Goal: Task Accomplishment & Management: Use online tool/utility

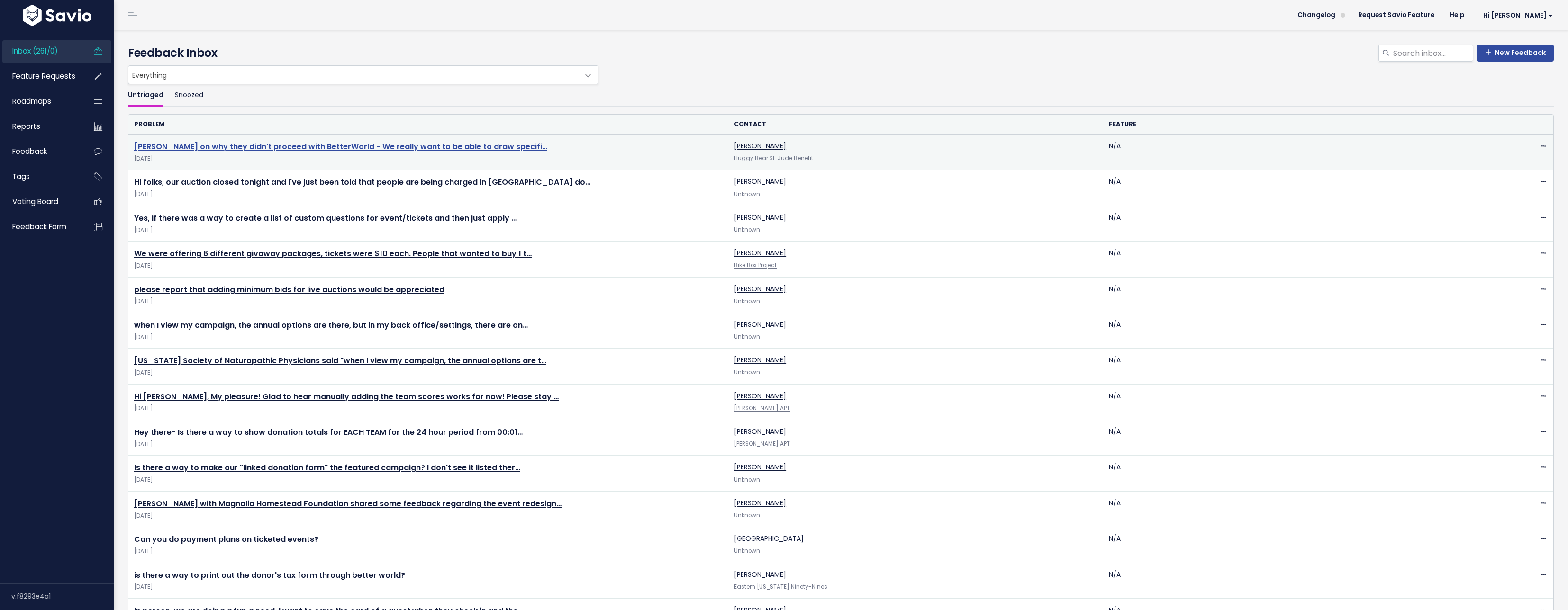
click at [192, 142] on link "Betsy Niese on why they didn't proceed with BetterWorld - We really want to be …" at bounding box center [341, 147] width 413 height 11
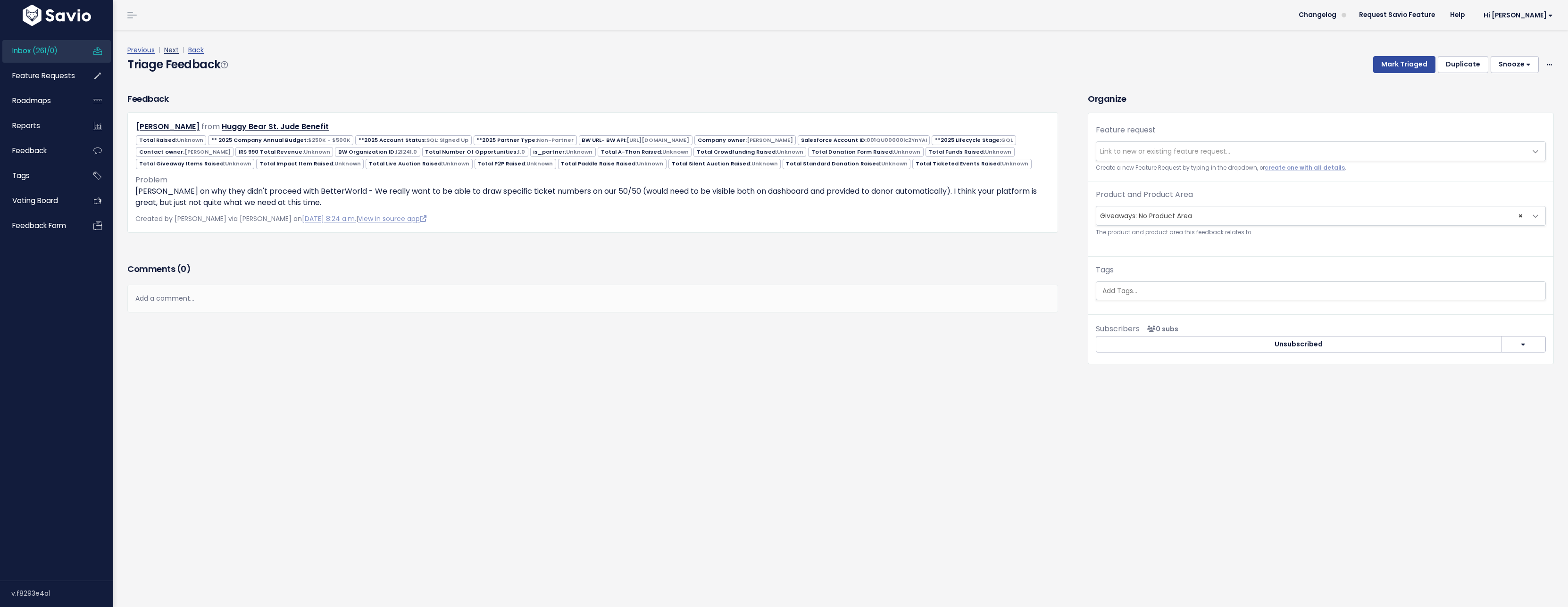
click at [171, 47] on link "Next" at bounding box center [172, 49] width 15 height 9
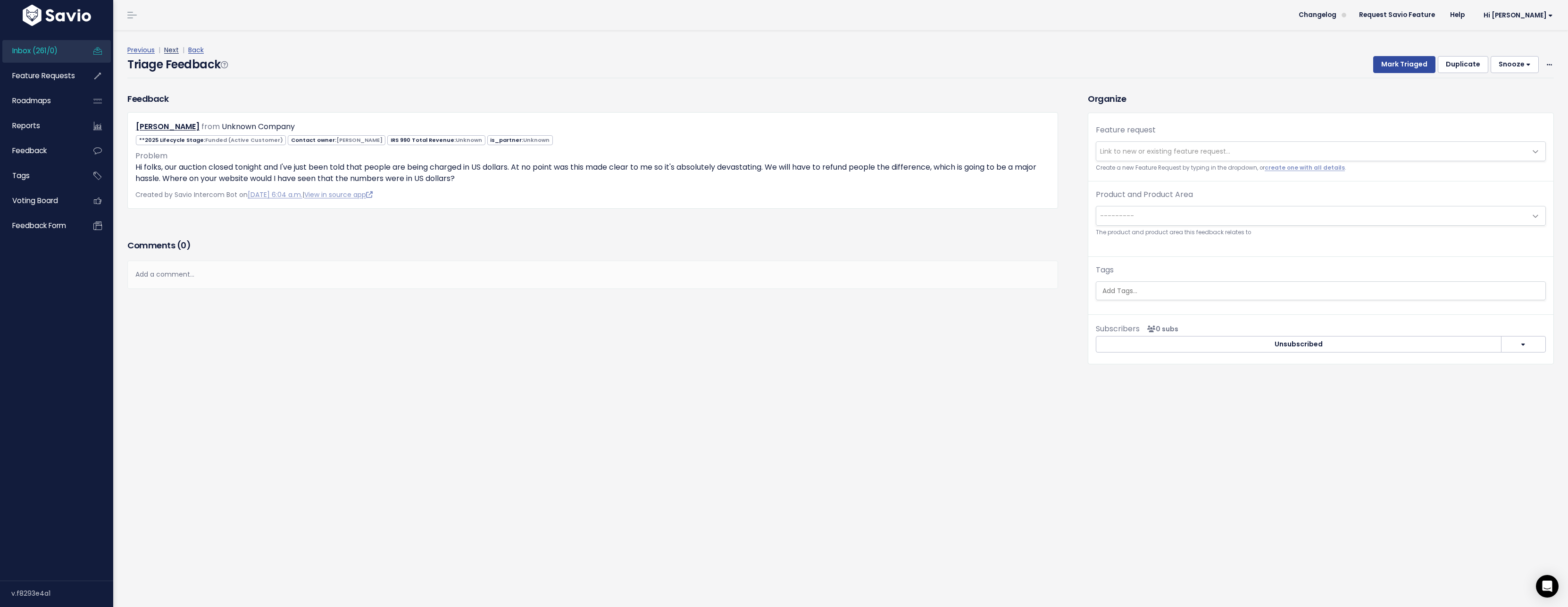
click at [175, 50] on link "Next" at bounding box center [172, 49] width 15 height 9
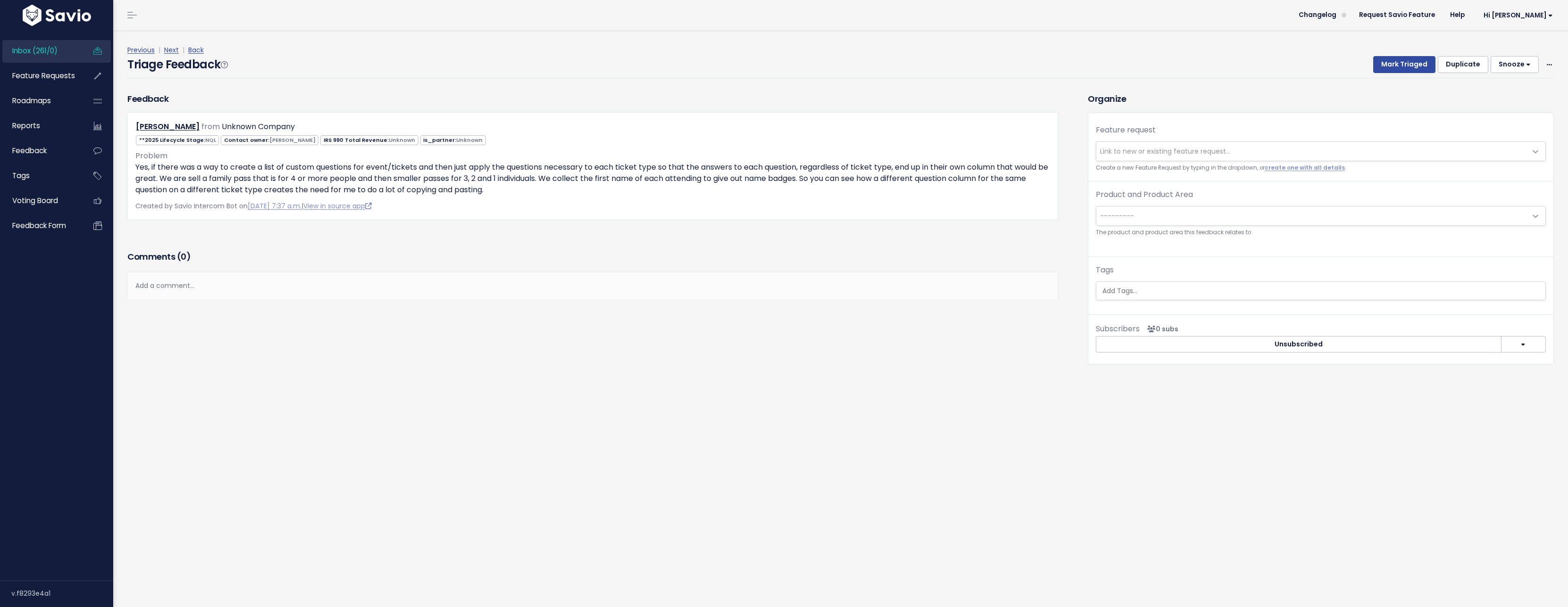
click at [175, 50] on link "Next" at bounding box center [172, 49] width 15 height 9
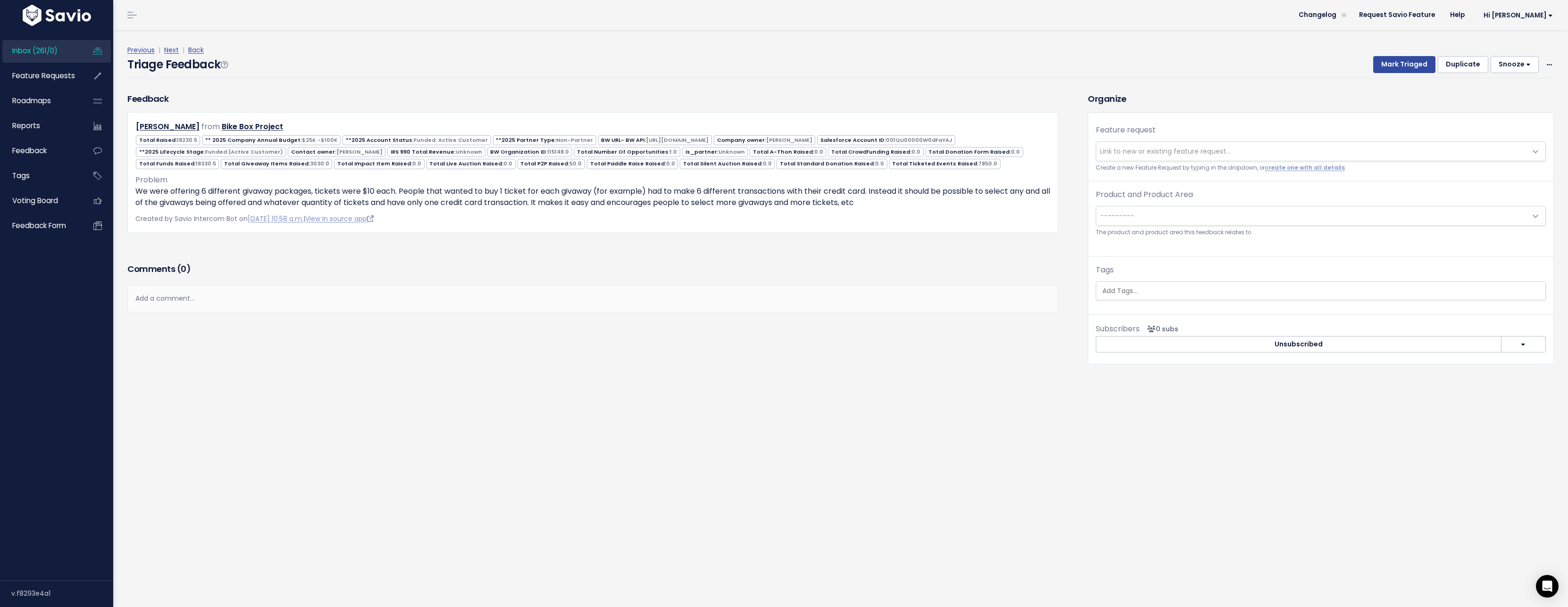
click at [175, 50] on link "Next" at bounding box center [172, 49] width 15 height 9
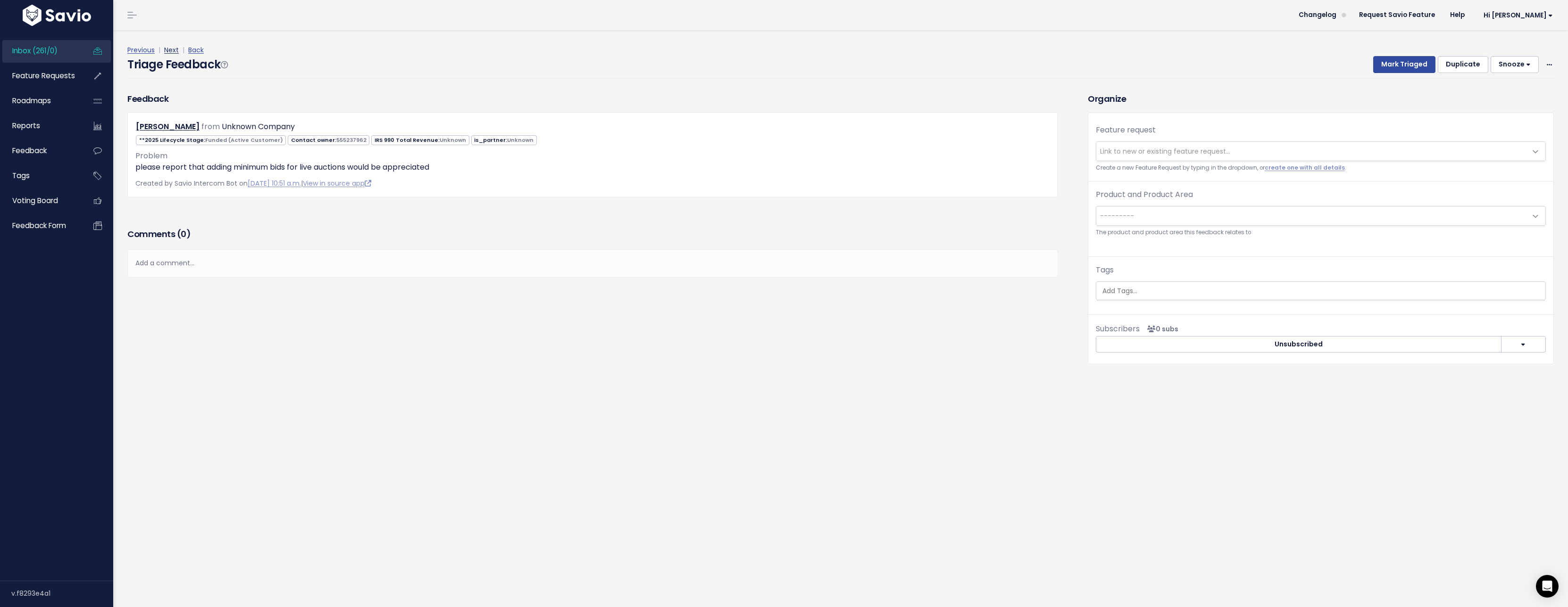
click at [175, 52] on link "Next" at bounding box center [172, 49] width 15 height 9
click at [175, 48] on link "Next" at bounding box center [172, 49] width 15 height 9
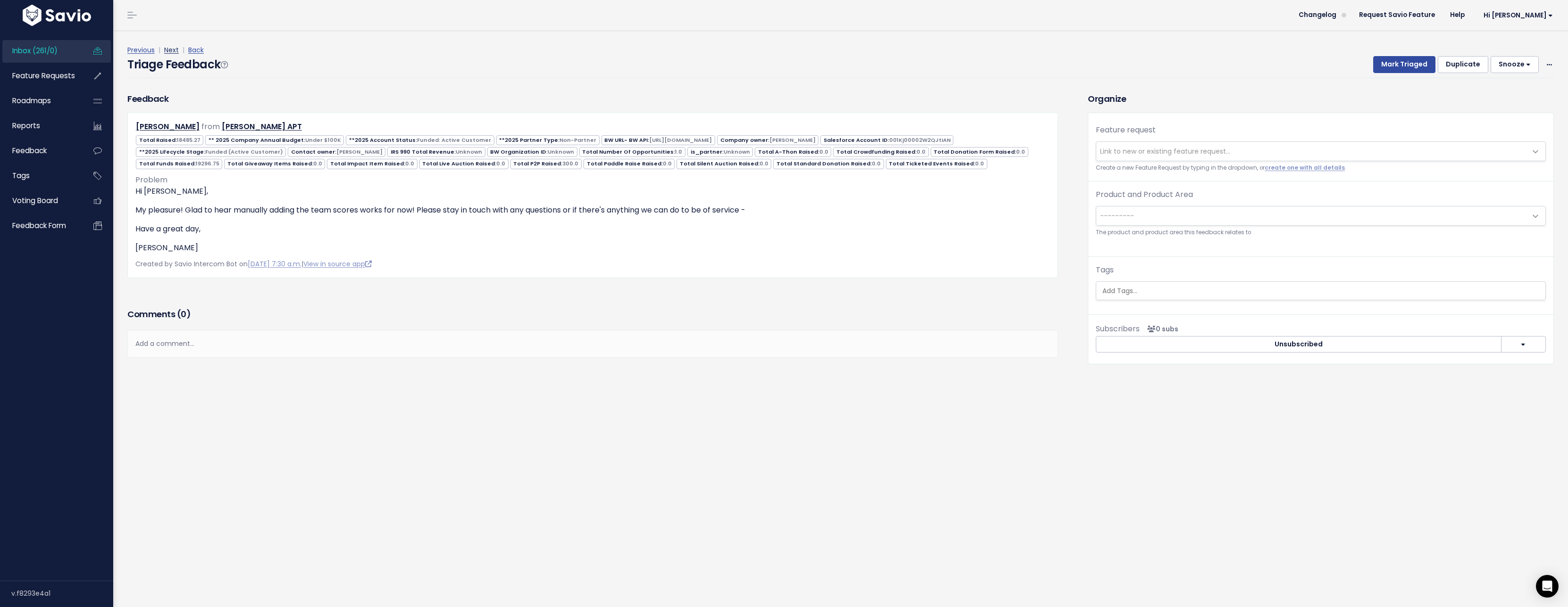
click at [174, 50] on link "Next" at bounding box center [172, 49] width 15 height 9
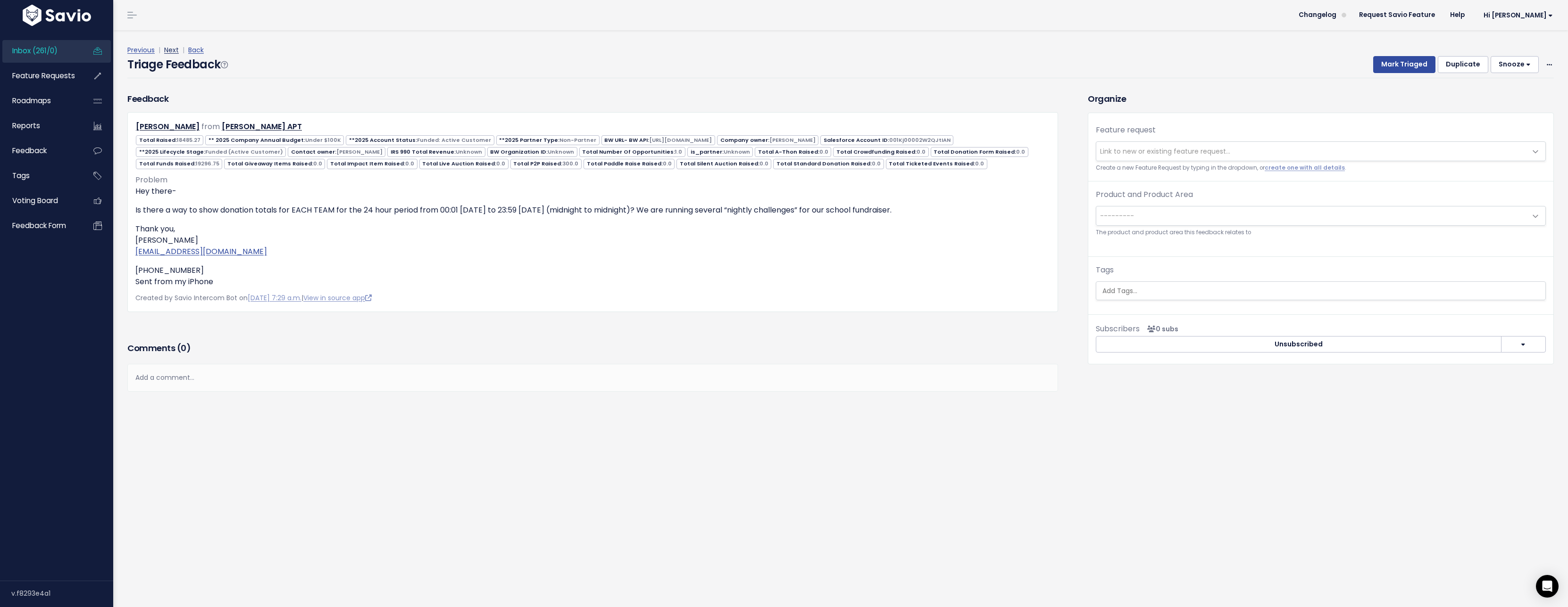
click at [175, 52] on link "Next" at bounding box center [172, 49] width 15 height 9
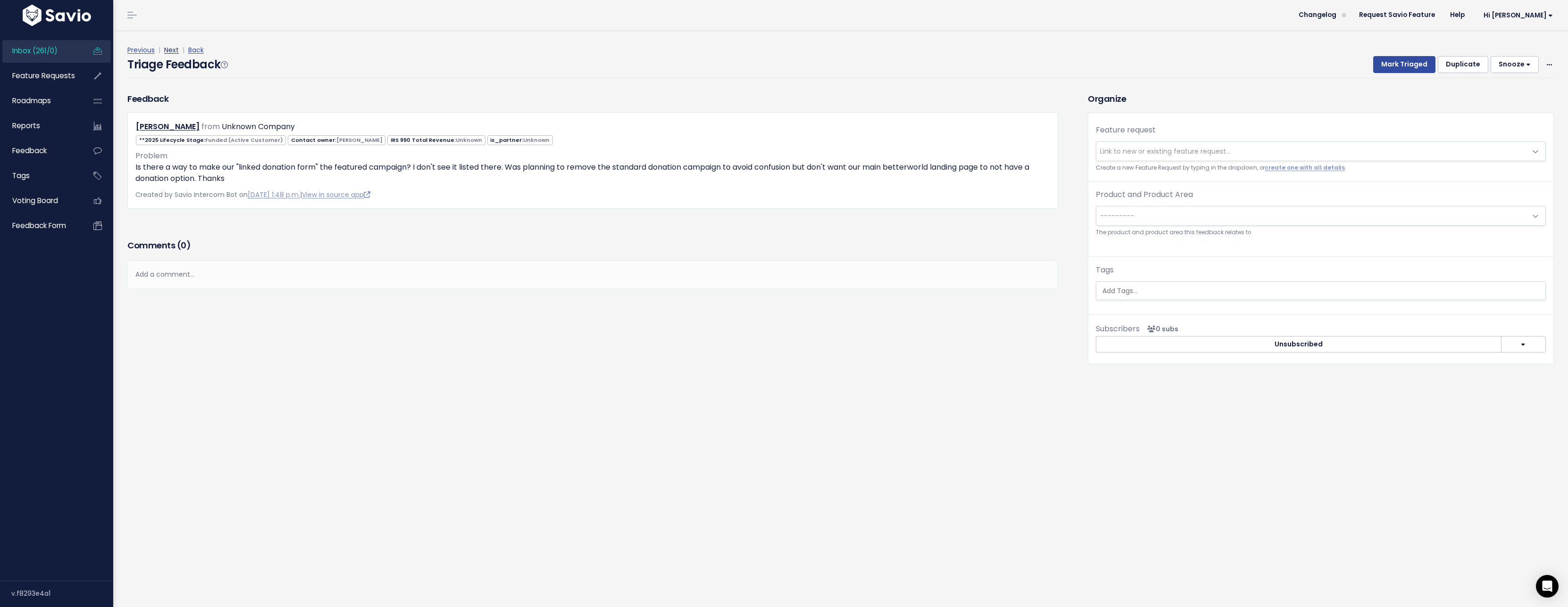
click at [169, 49] on link "Next" at bounding box center [172, 49] width 15 height 9
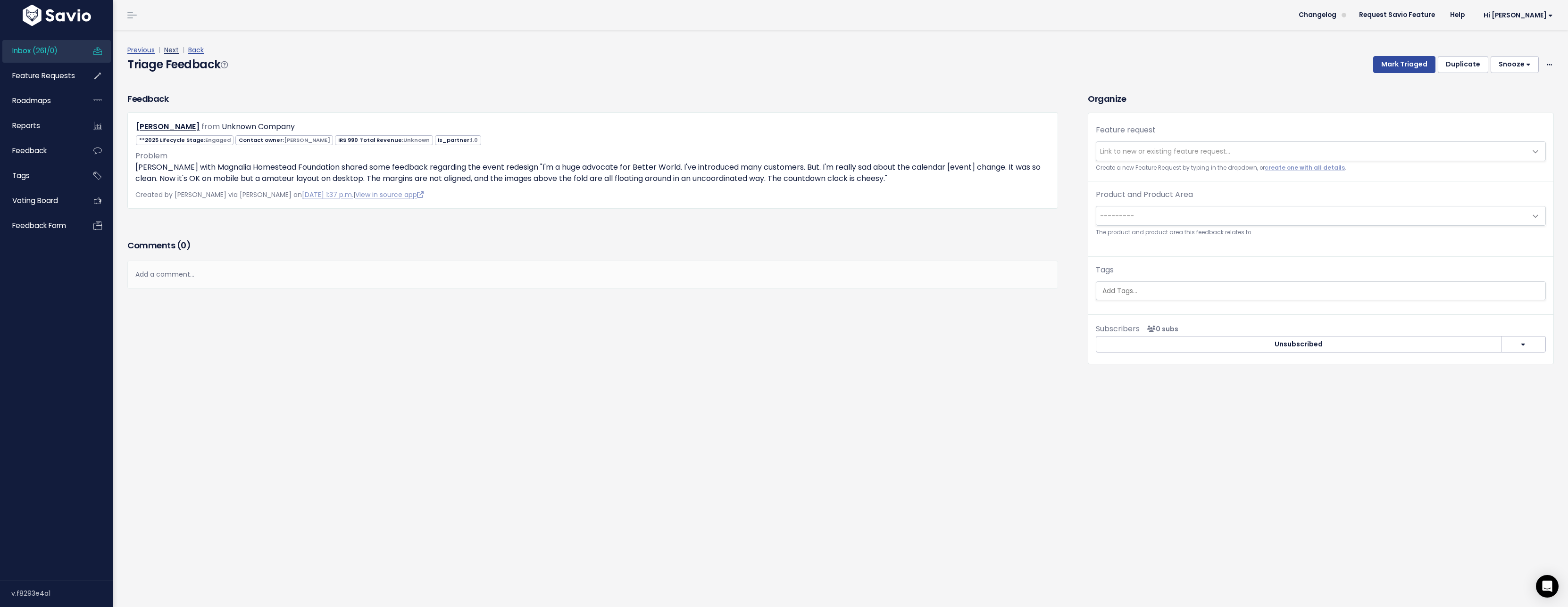
click at [172, 47] on link "Next" at bounding box center [172, 49] width 15 height 9
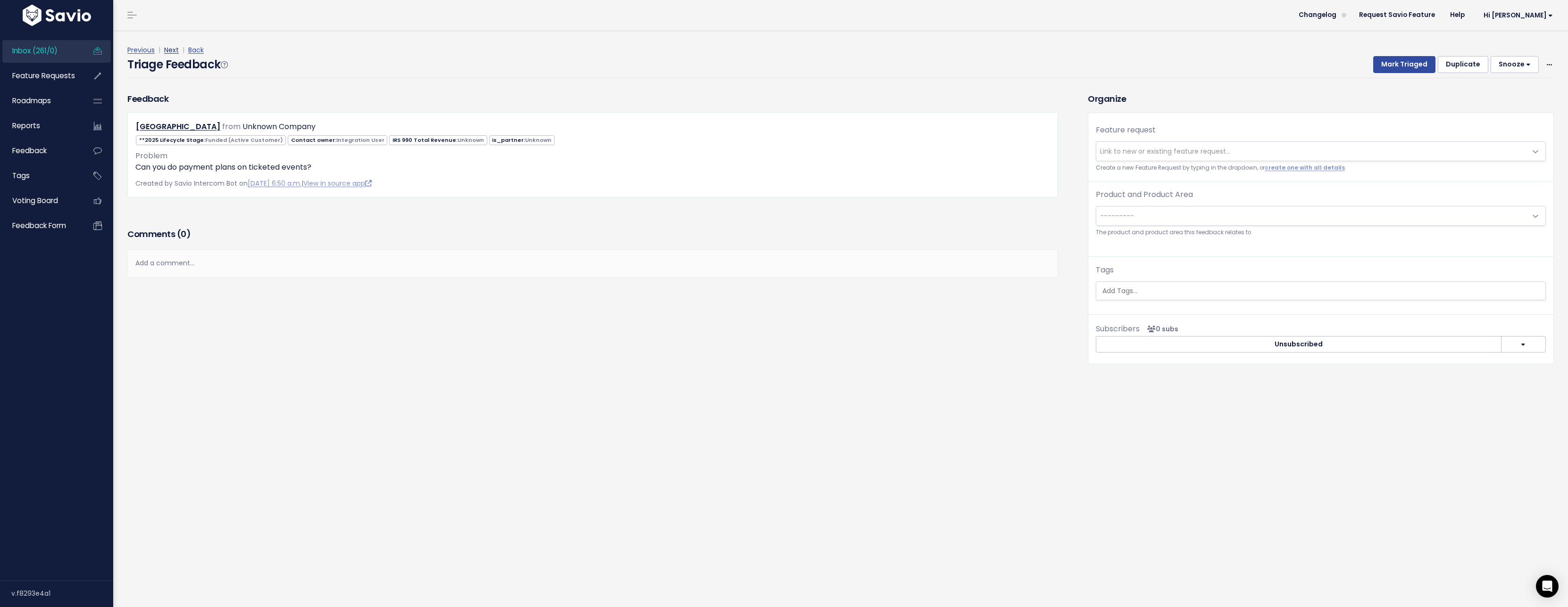
click at [175, 52] on link "Next" at bounding box center [172, 49] width 15 height 9
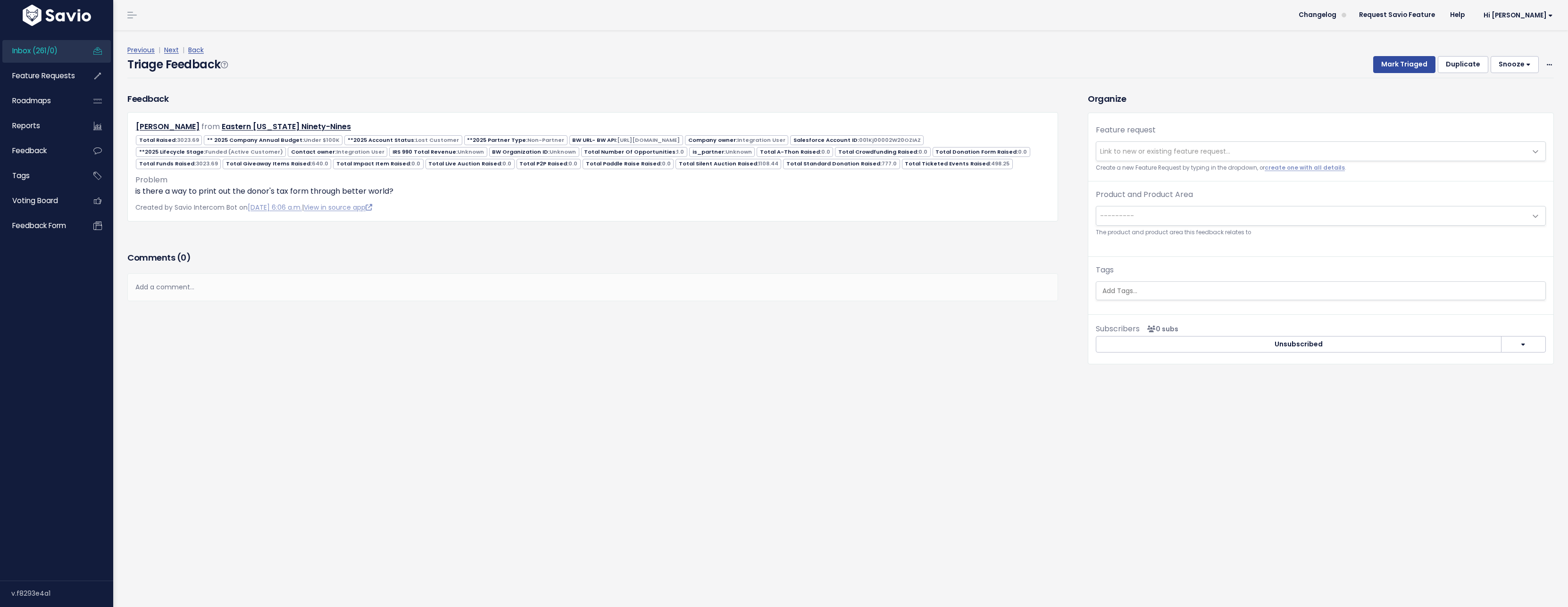
click at [175, 52] on link "Next" at bounding box center [172, 49] width 15 height 9
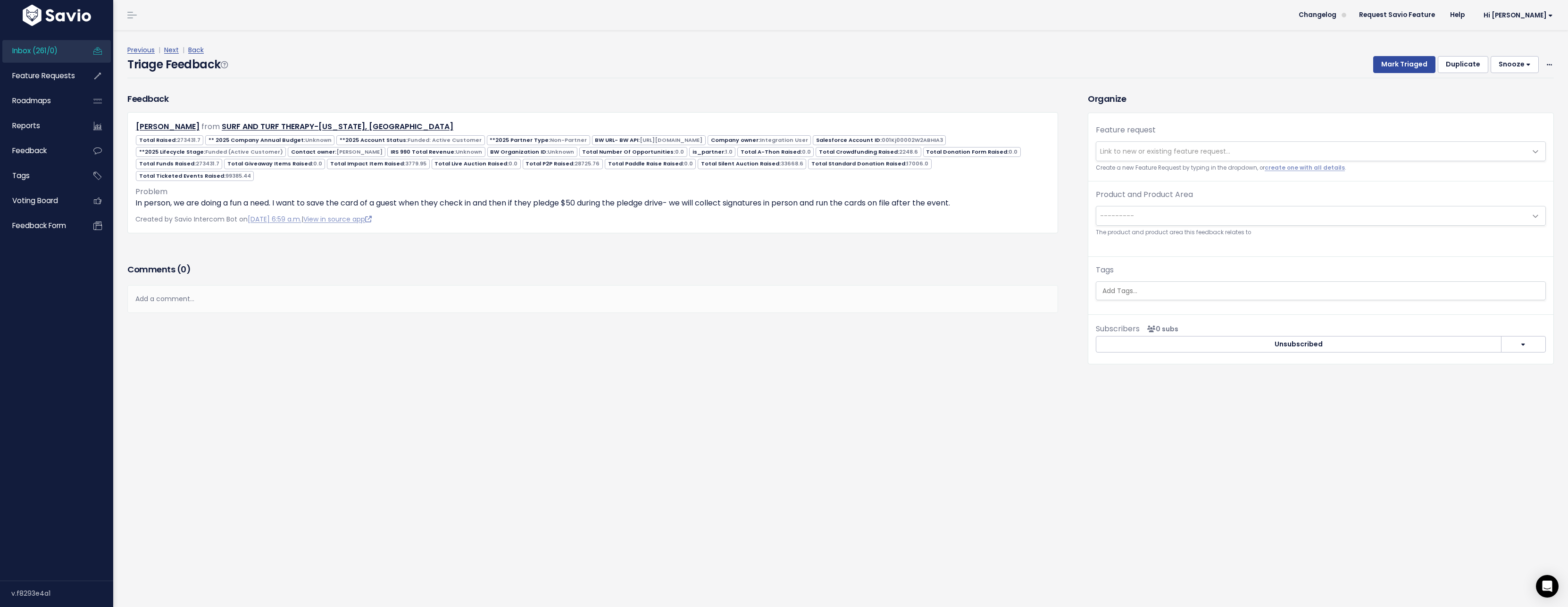
click at [175, 52] on link "Next" at bounding box center [172, 49] width 15 height 9
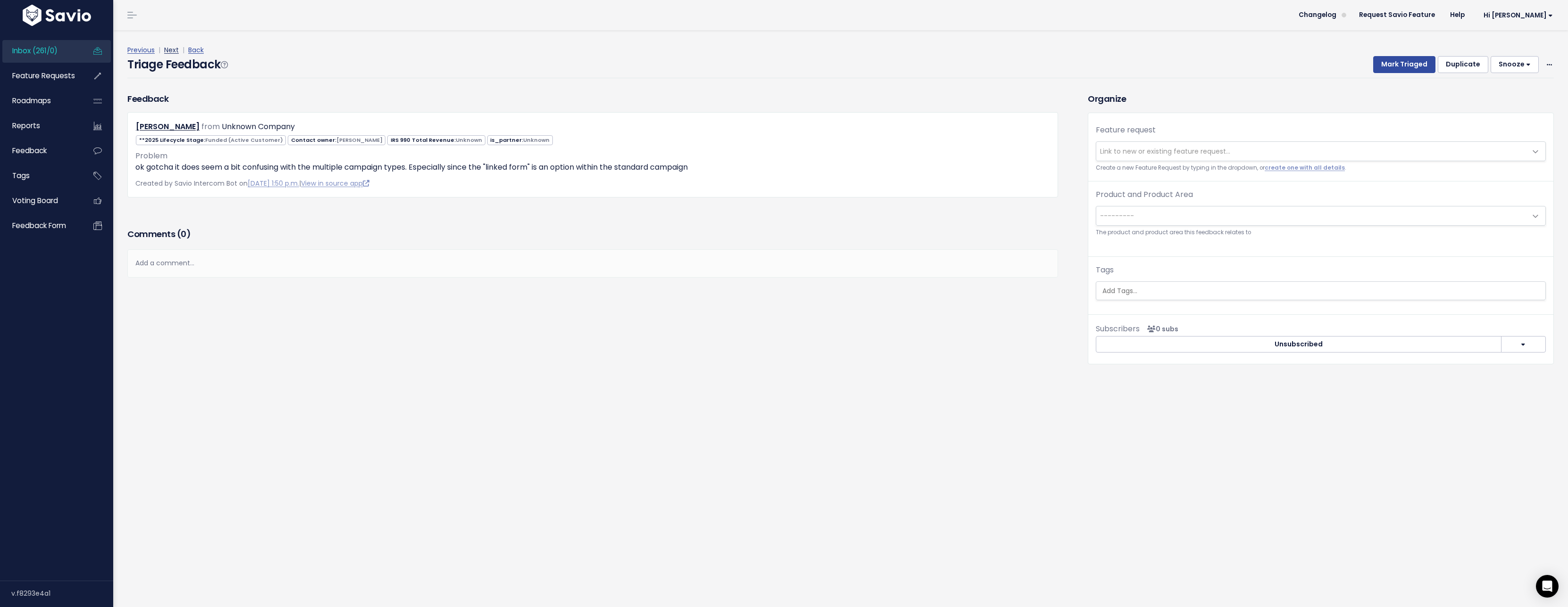
click at [175, 51] on link "Next" at bounding box center [172, 49] width 15 height 9
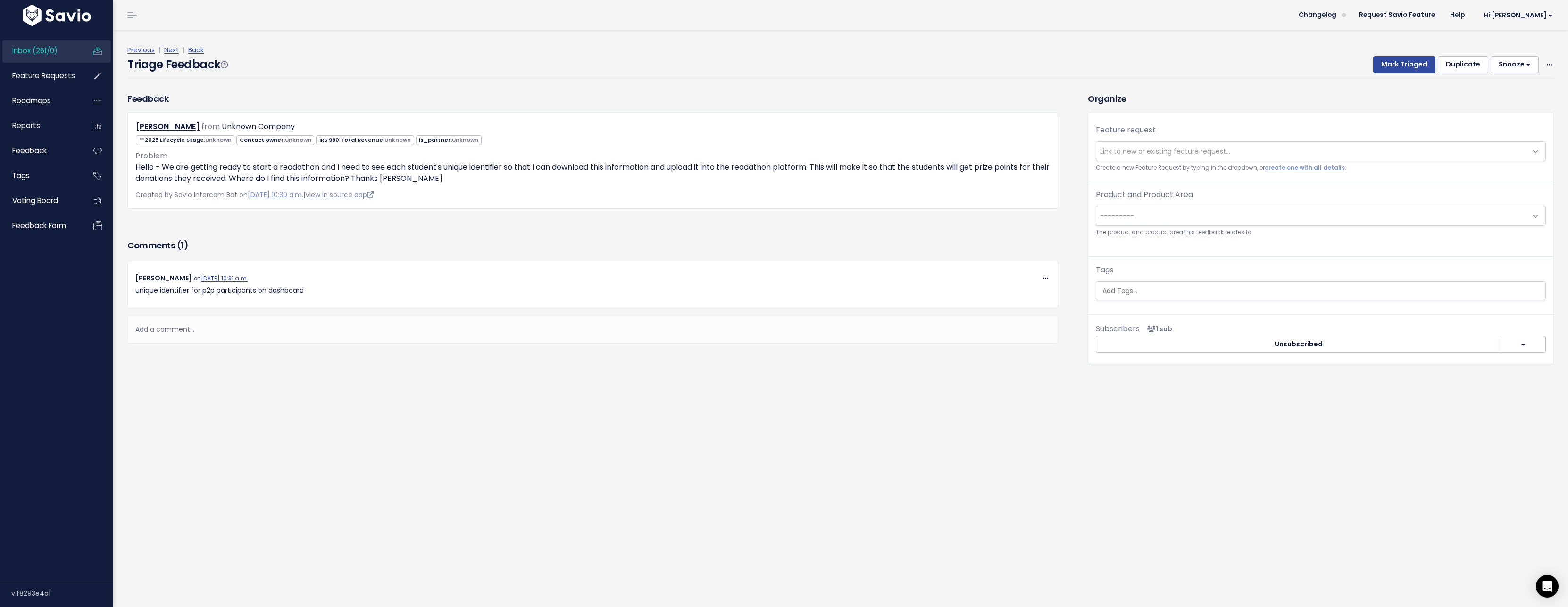
click at [374, 194] on link "View in source app" at bounding box center [339, 194] width 68 height 9
click at [167, 50] on link "Next" at bounding box center [172, 49] width 15 height 9
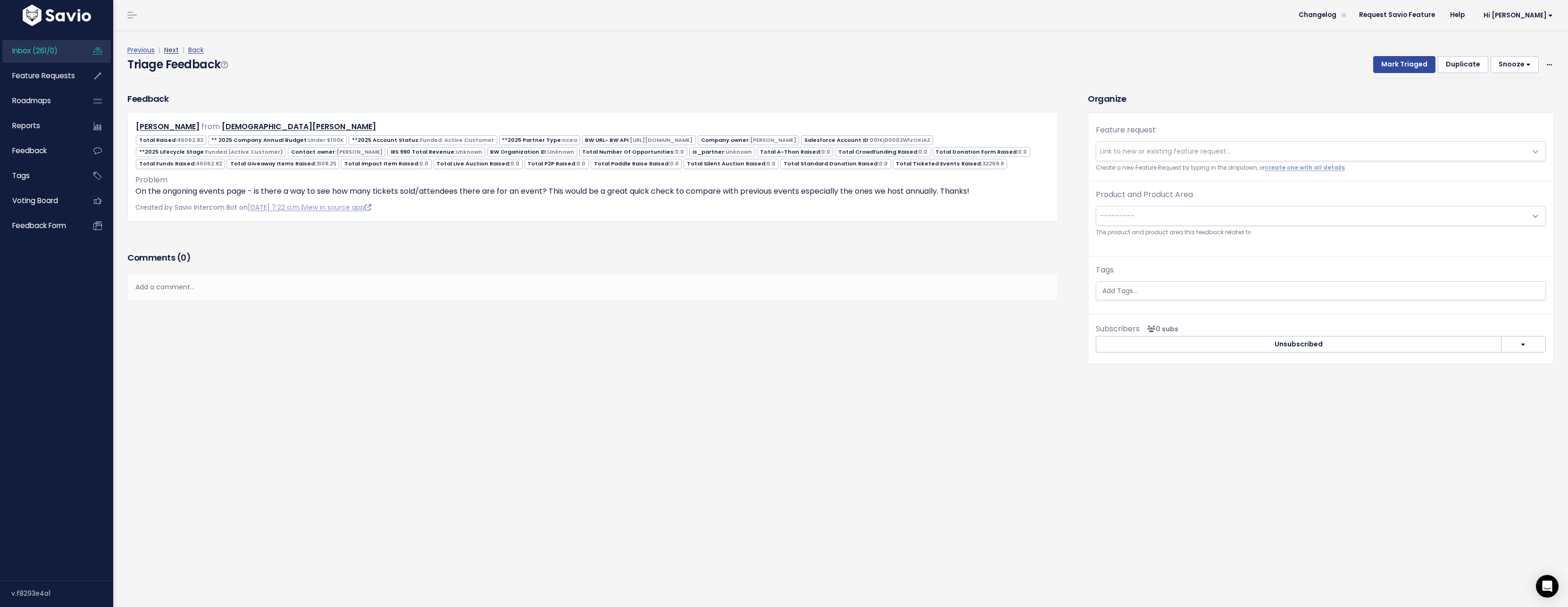
click at [177, 52] on link "Next" at bounding box center [172, 49] width 15 height 9
click at [171, 51] on link "Next" at bounding box center [172, 49] width 15 height 9
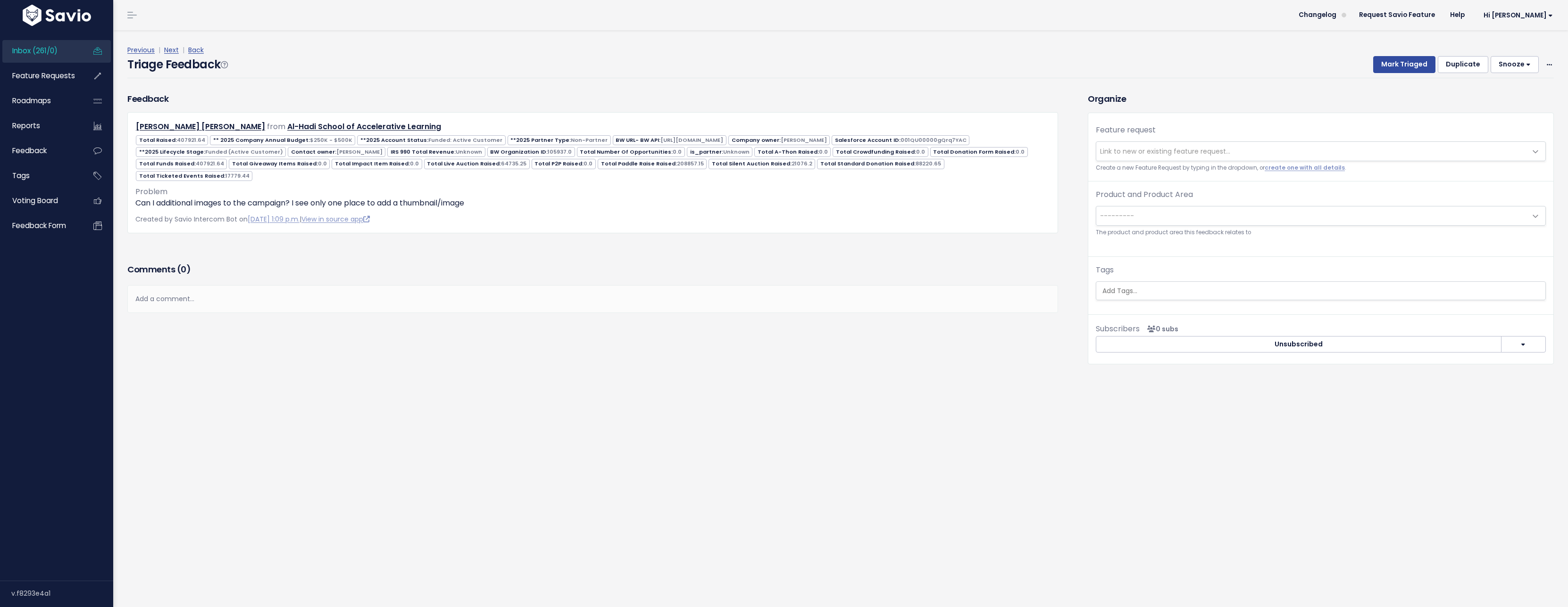
click at [171, 51] on link "Next" at bounding box center [172, 49] width 15 height 9
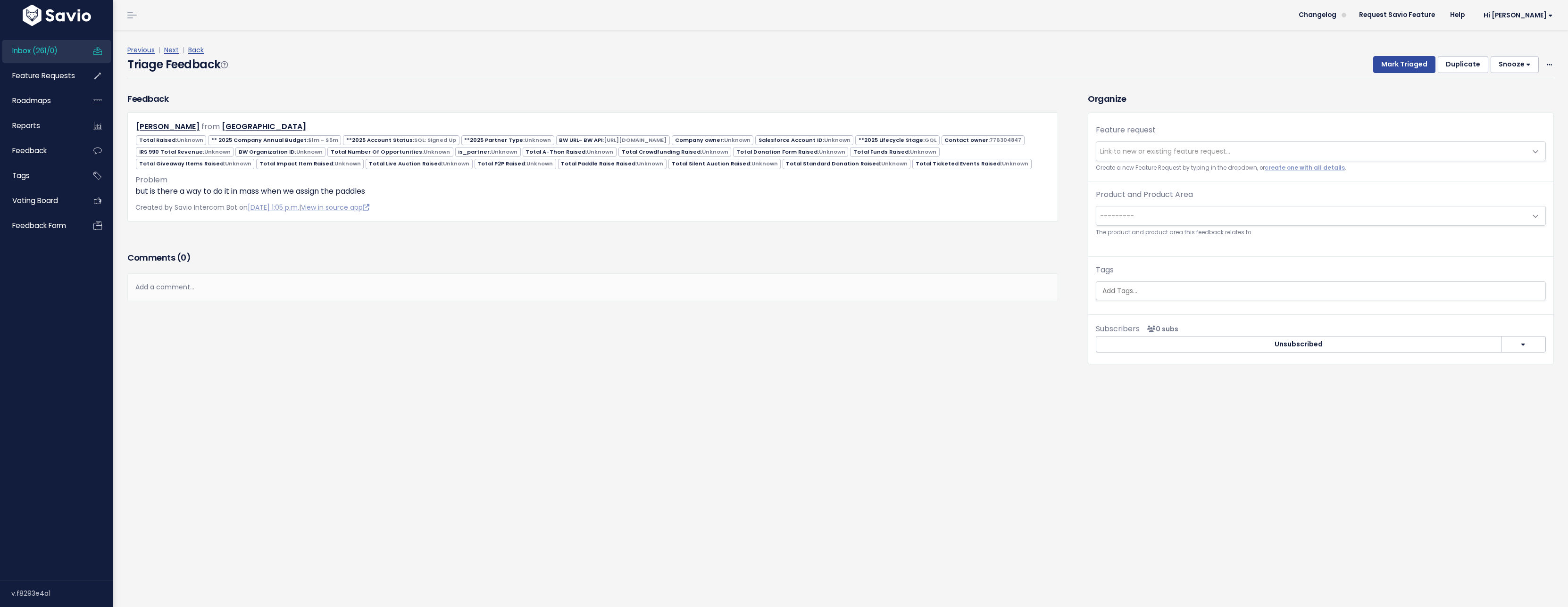
click at [171, 51] on link "Next" at bounding box center [172, 49] width 15 height 9
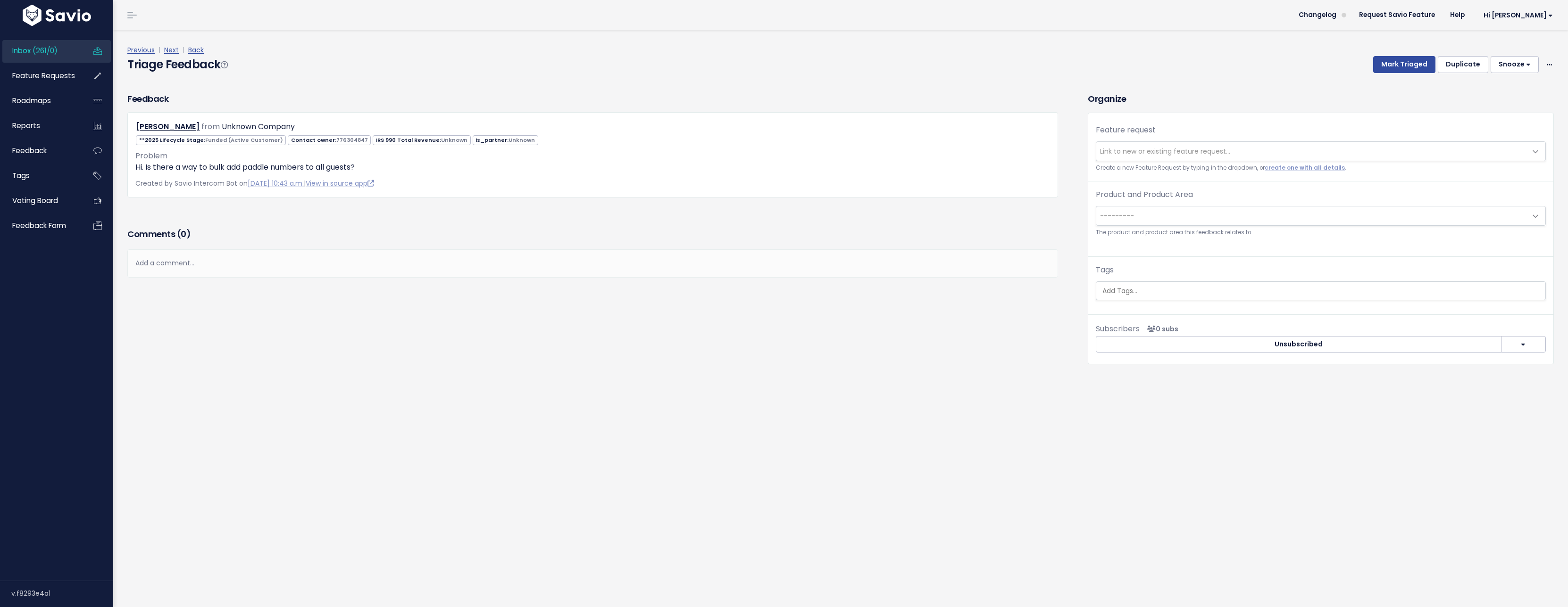
click at [171, 51] on link "Next" at bounding box center [172, 49] width 15 height 9
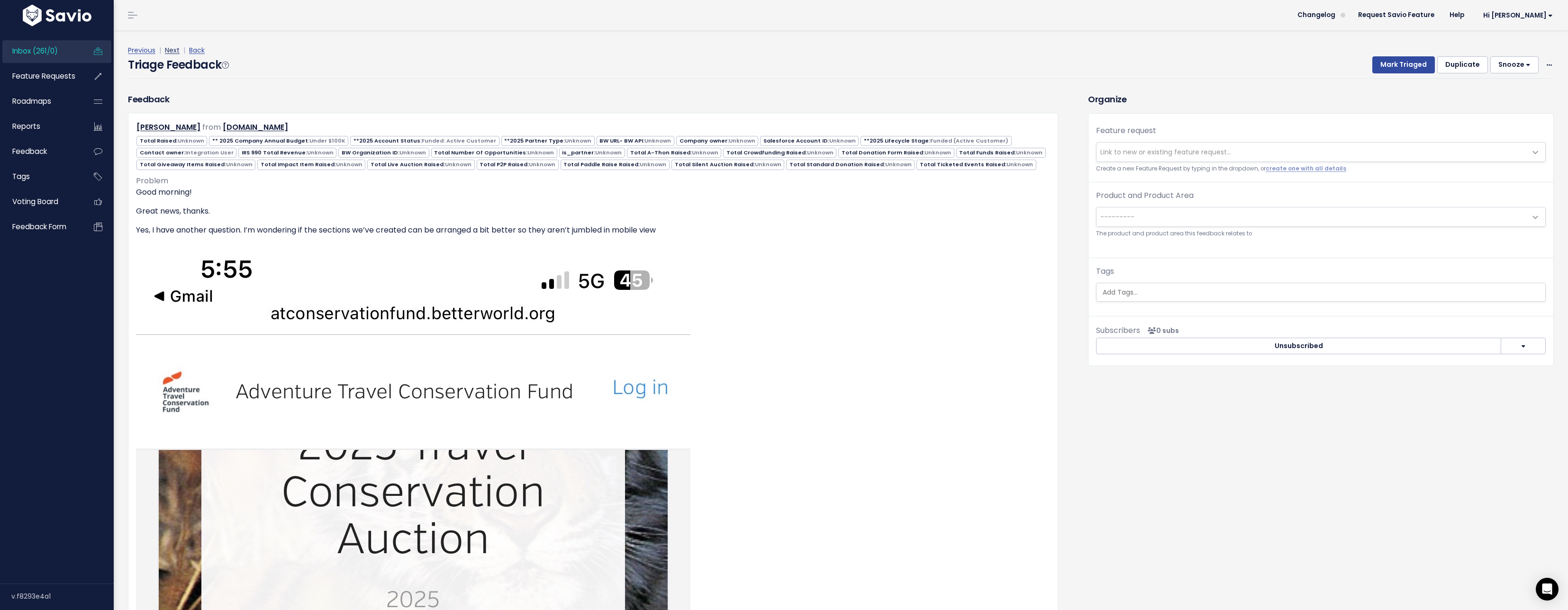
click at [176, 53] on link "Next" at bounding box center [172, 50] width 15 height 9
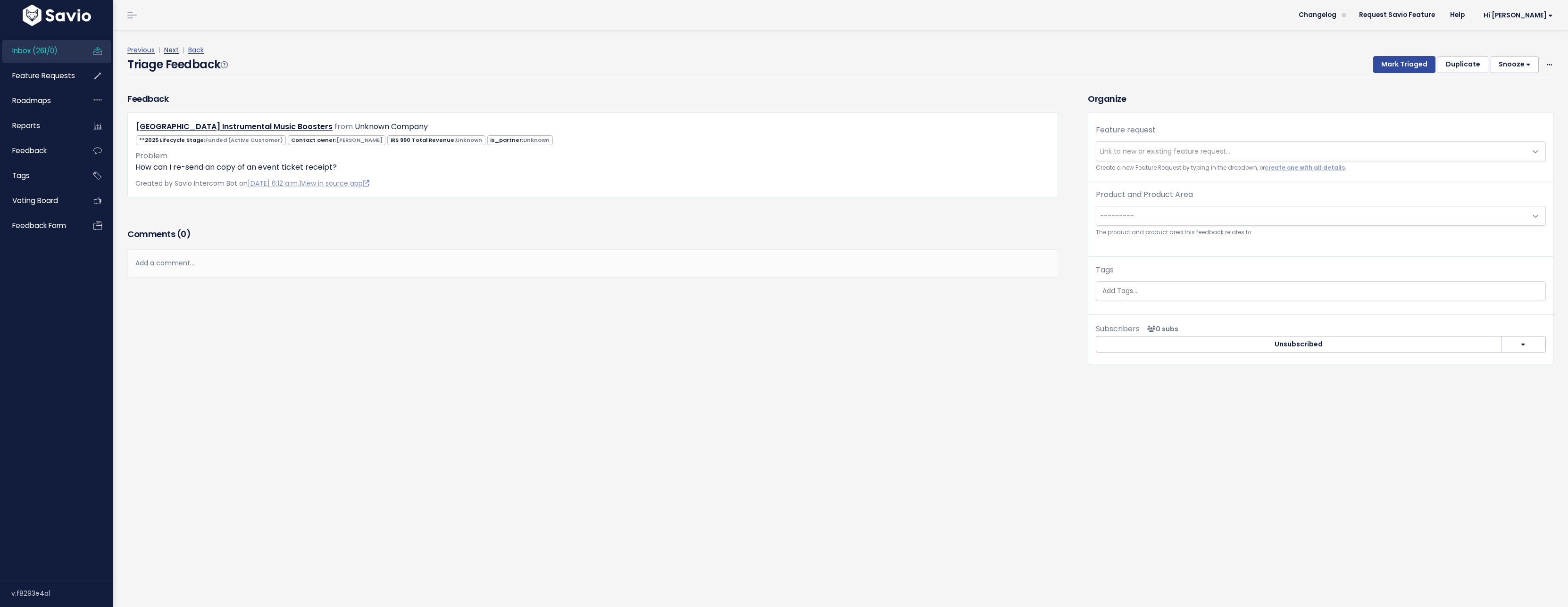
click at [171, 52] on link "Next" at bounding box center [172, 49] width 15 height 9
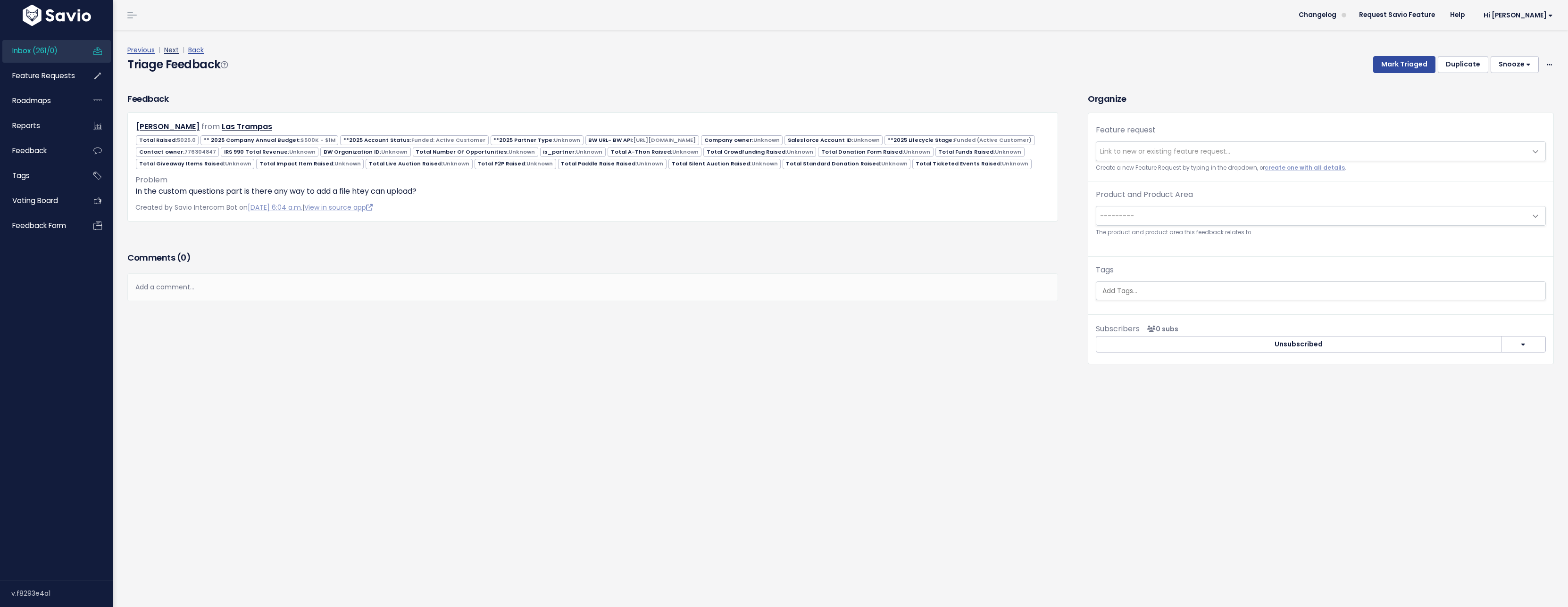
click at [175, 54] on link "Next" at bounding box center [172, 49] width 15 height 9
click at [177, 56] on h4 "Triage Feedback" at bounding box center [177, 64] width 100 height 17
click at [174, 52] on link "Next" at bounding box center [172, 49] width 15 height 9
